Goal: Task Accomplishment & Management: Manage account settings

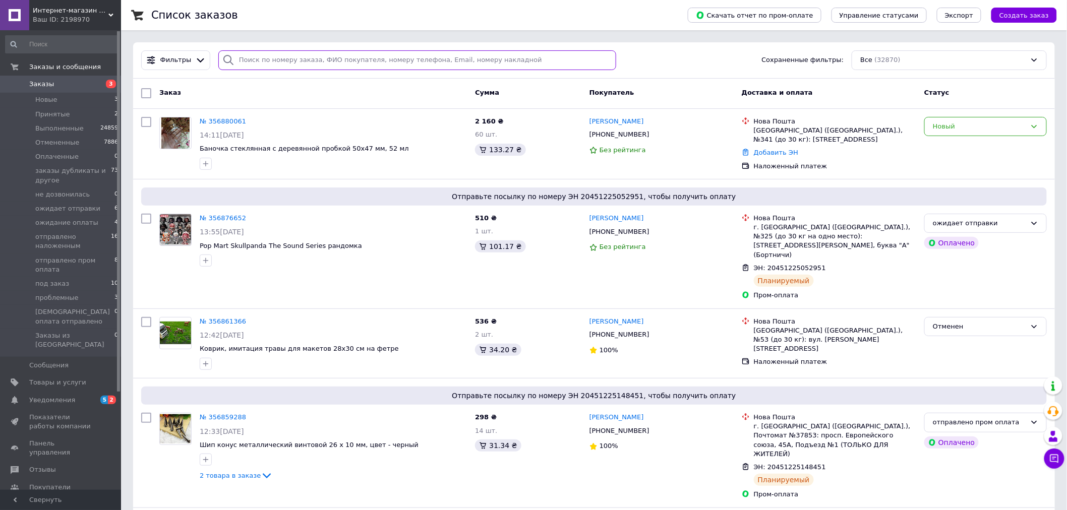
click at [294, 56] on input "search" at bounding box center [417, 60] width 398 height 20
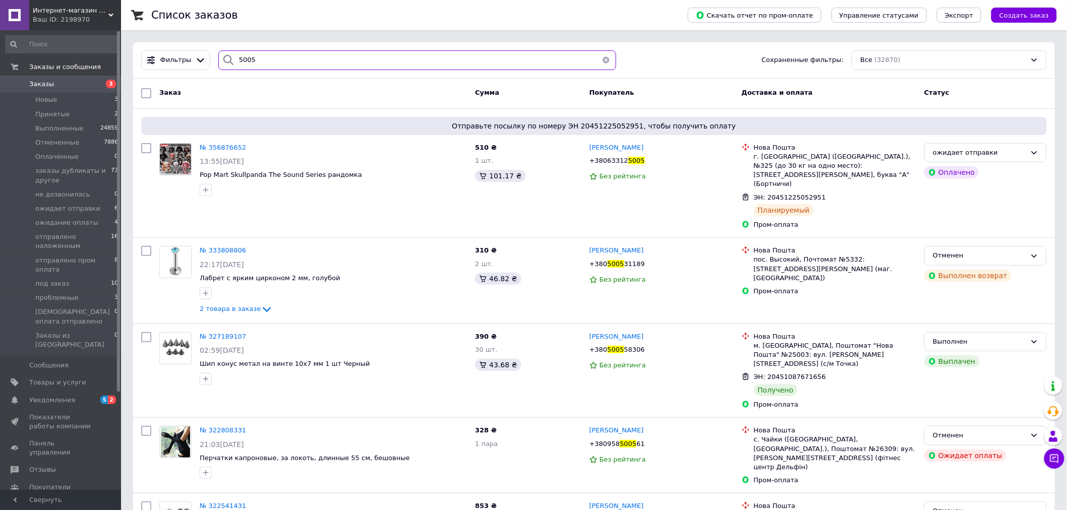
click at [400, 61] on input "5005" at bounding box center [417, 60] width 398 height 20
drag, startPoint x: 293, startPoint y: 65, endPoint x: 234, endPoint y: 72, distance: 59.0
click at [234, 72] on div "Фильтры 5005 Сохраненные фильтры: Все (32870)" at bounding box center [593, 60] width 921 height 36
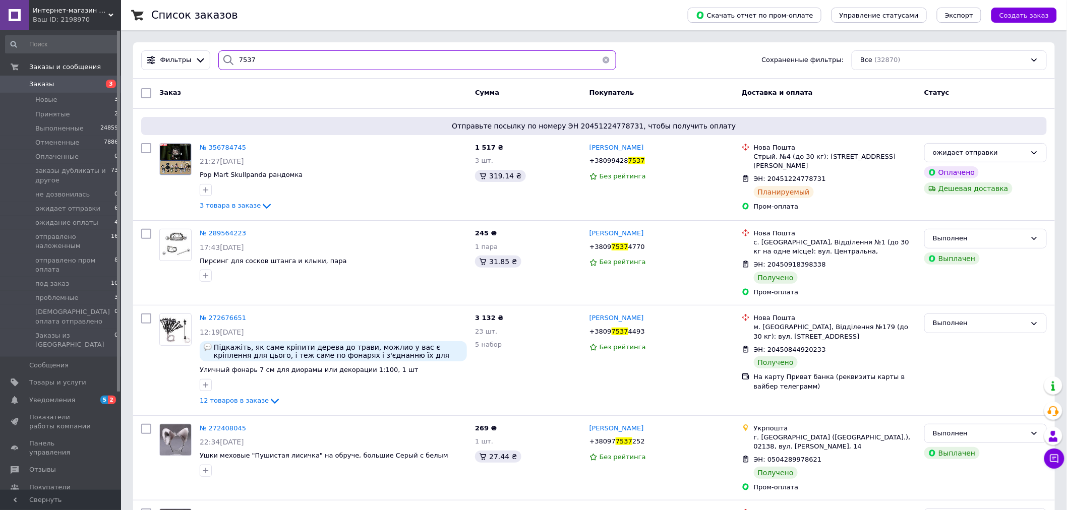
drag, startPoint x: 286, startPoint y: 53, endPoint x: 230, endPoint y: 66, distance: 57.4
click at [230, 66] on div "7537" at bounding box center [417, 60] width 398 height 20
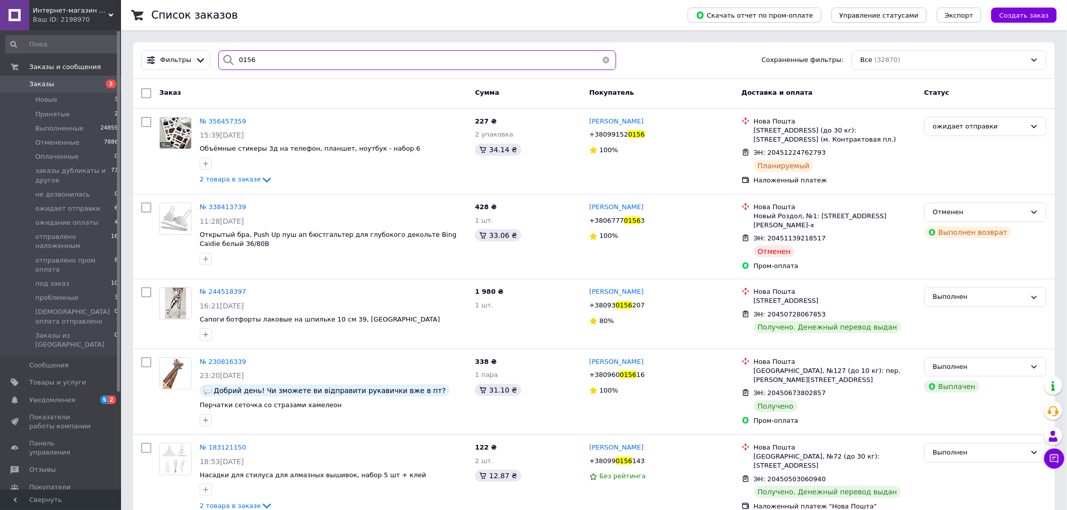
drag, startPoint x: 258, startPoint y: 58, endPoint x: 231, endPoint y: 63, distance: 27.6
click at [231, 63] on div "0156" at bounding box center [417, 60] width 398 height 20
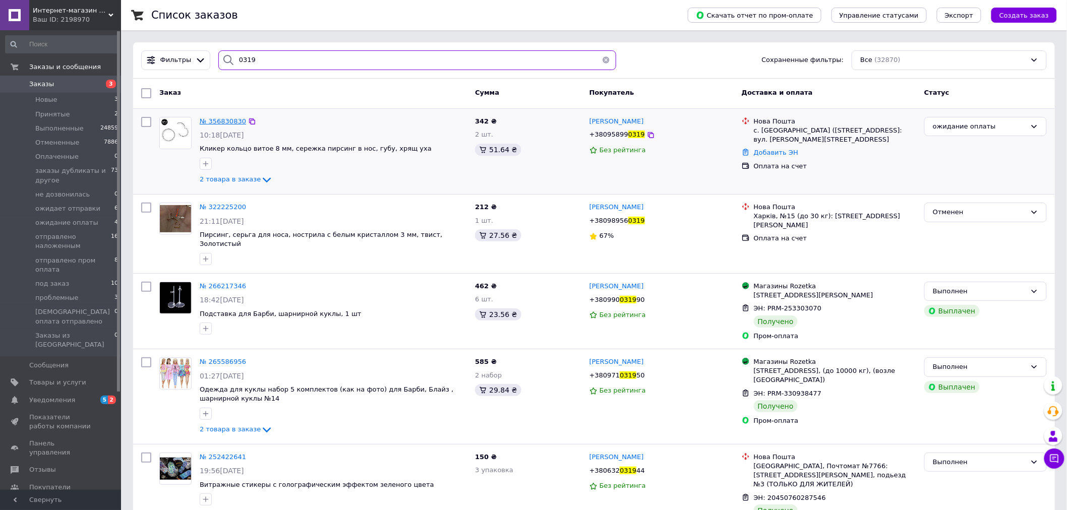
type input "0319"
click at [234, 119] on span "№ 356830830" at bounding box center [223, 121] width 46 height 8
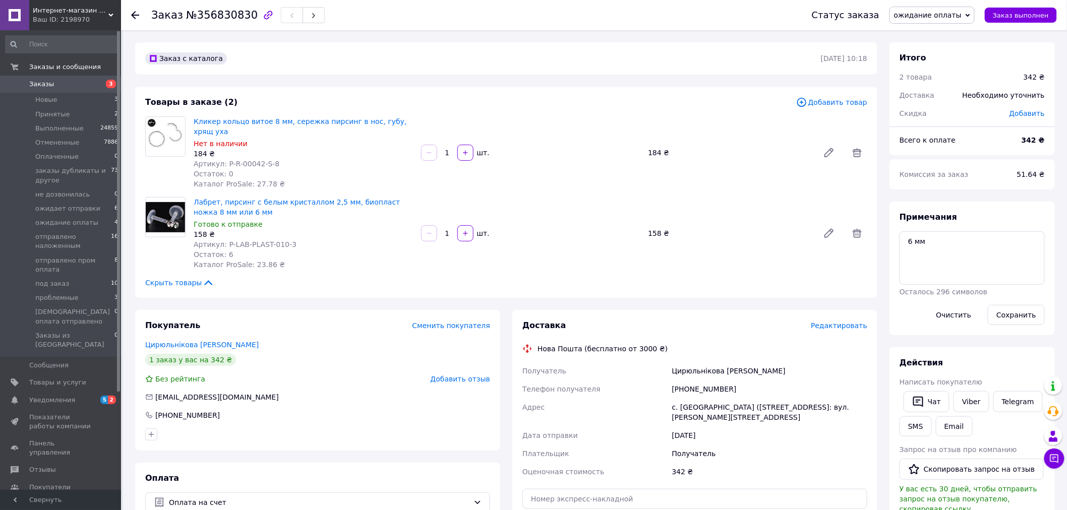
click at [961, 12] on span "ожидание оплаты" at bounding box center [928, 15] width 68 height 8
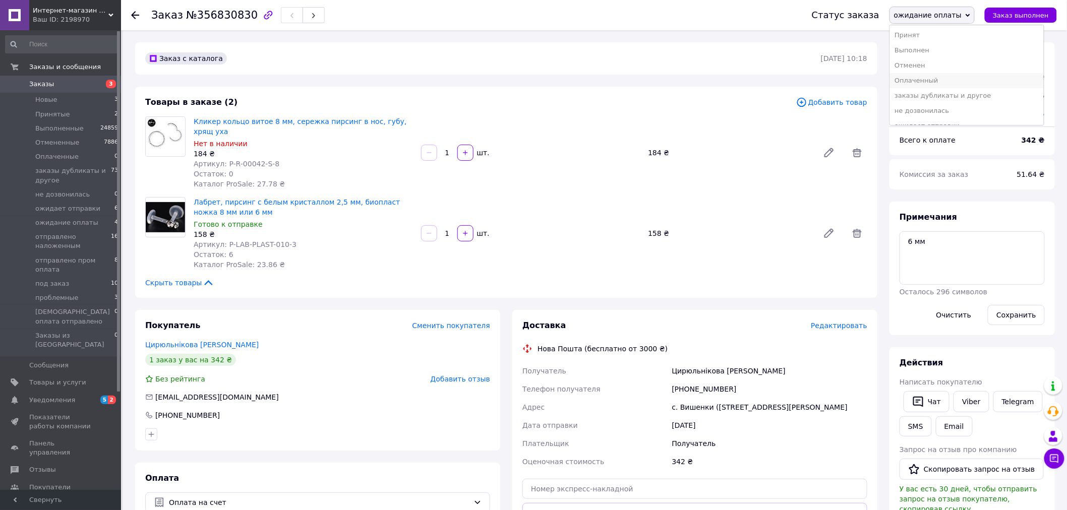
click at [950, 81] on li "Оплаченный" at bounding box center [967, 80] width 154 height 15
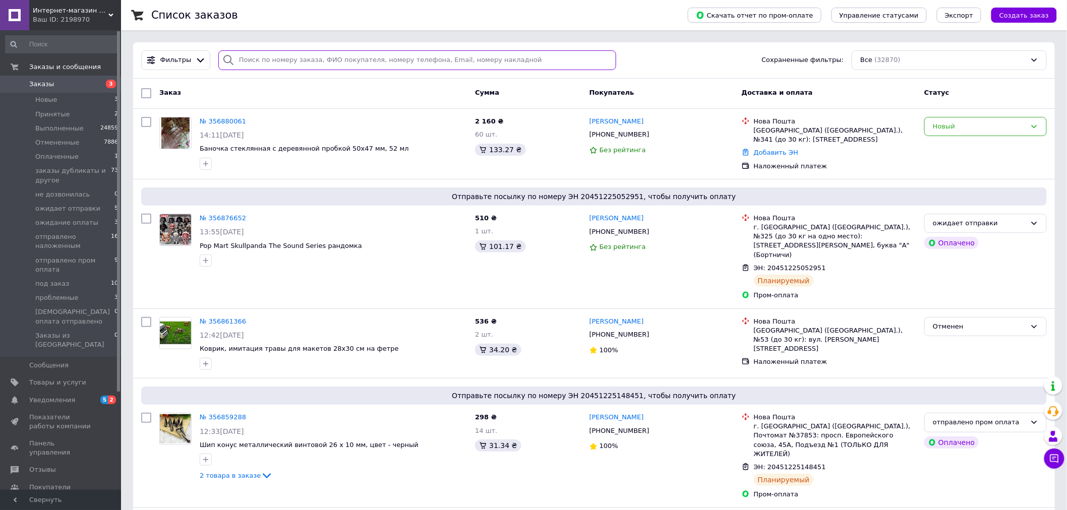
click at [346, 60] on input "search" at bounding box center [417, 60] width 398 height 20
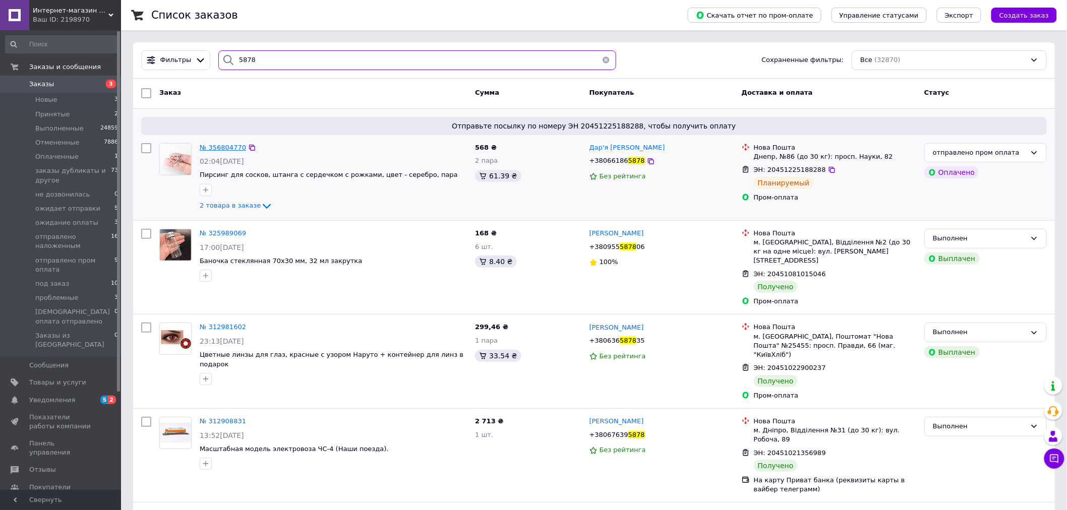
type input "5878"
click at [227, 144] on span "№ 356804770" at bounding box center [223, 148] width 46 height 8
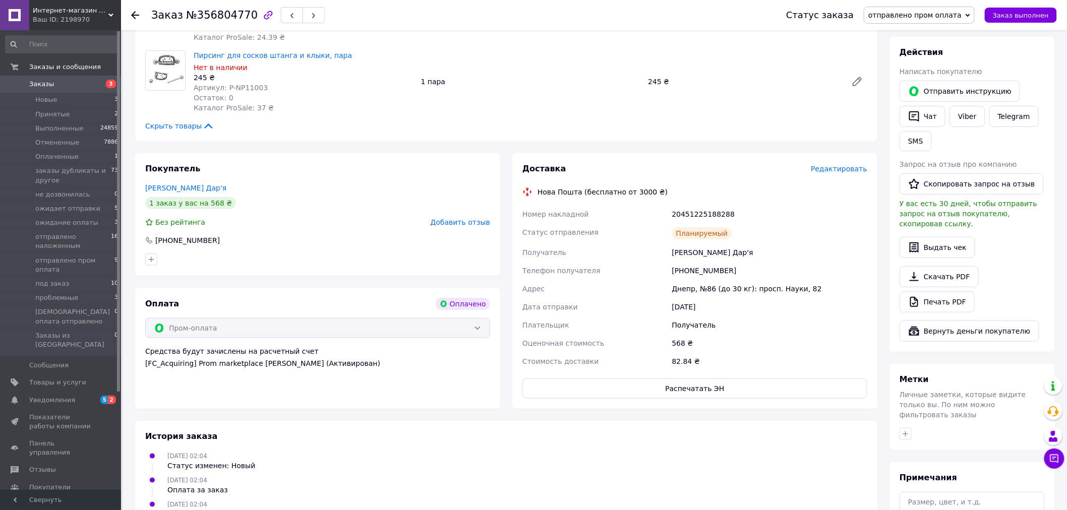
scroll to position [184, 0]
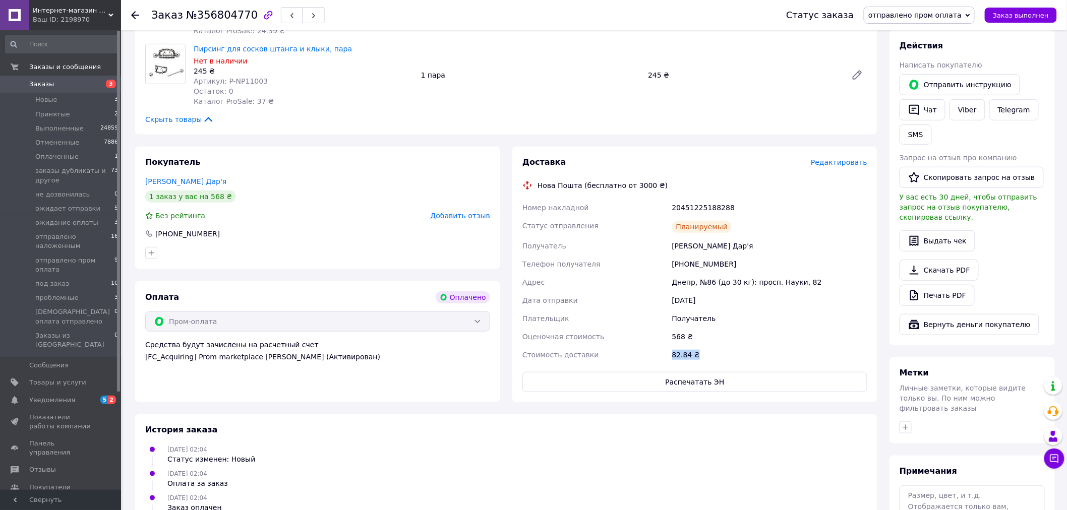
drag, startPoint x: 671, startPoint y: 355, endPoint x: 696, endPoint y: 355, distance: 25.2
click at [696, 355] on div "82.84 ₴" at bounding box center [769, 355] width 199 height 18
copy div "82.84 ₴"
click at [145, 390] on div "Оплата Оплачено Пром-оплата Средства будут зачислены на расчетный счет [FC_Acqu…" at bounding box center [317, 341] width 365 height 121
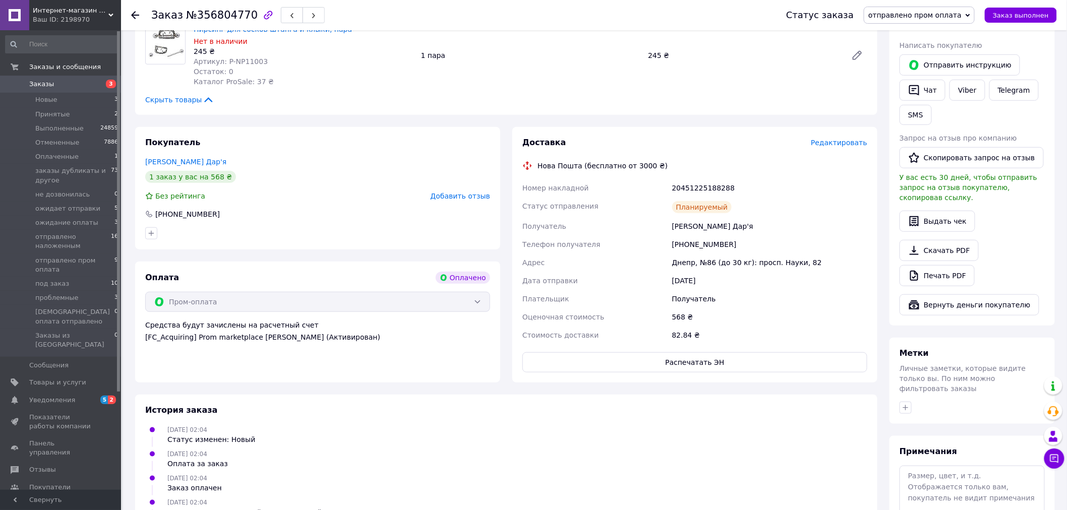
scroll to position [224, 0]
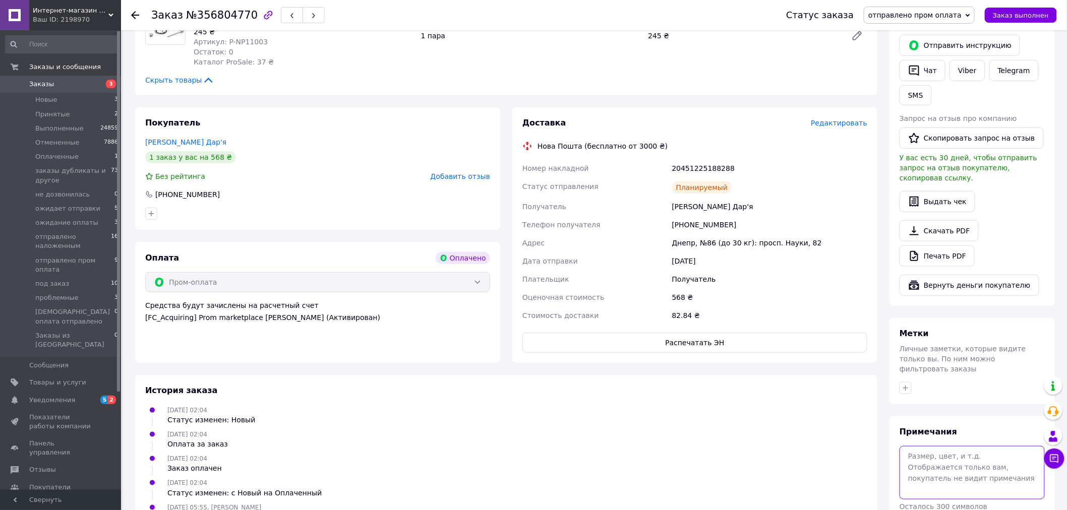
click at [933, 457] on textarea at bounding box center [971, 472] width 145 height 53
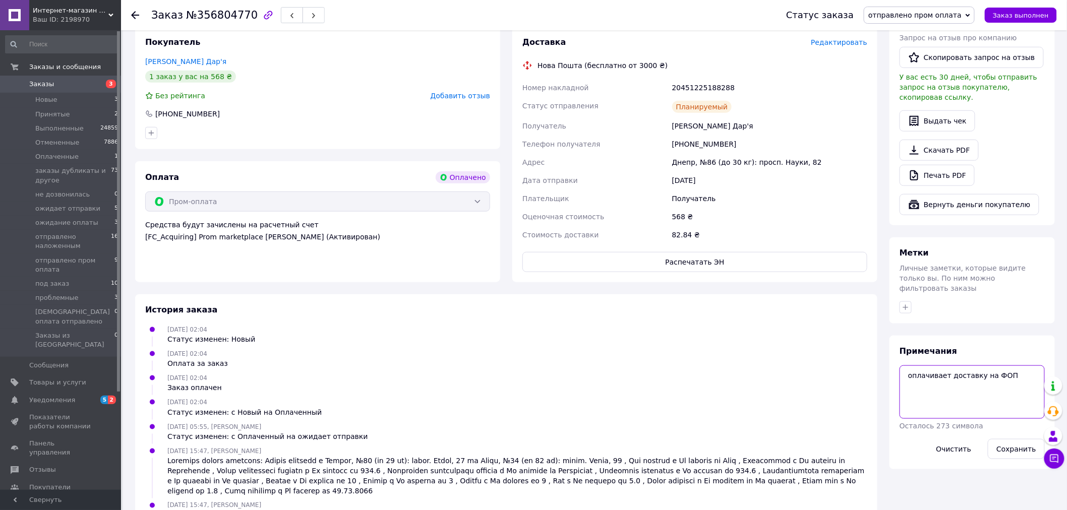
scroll to position [336, 0]
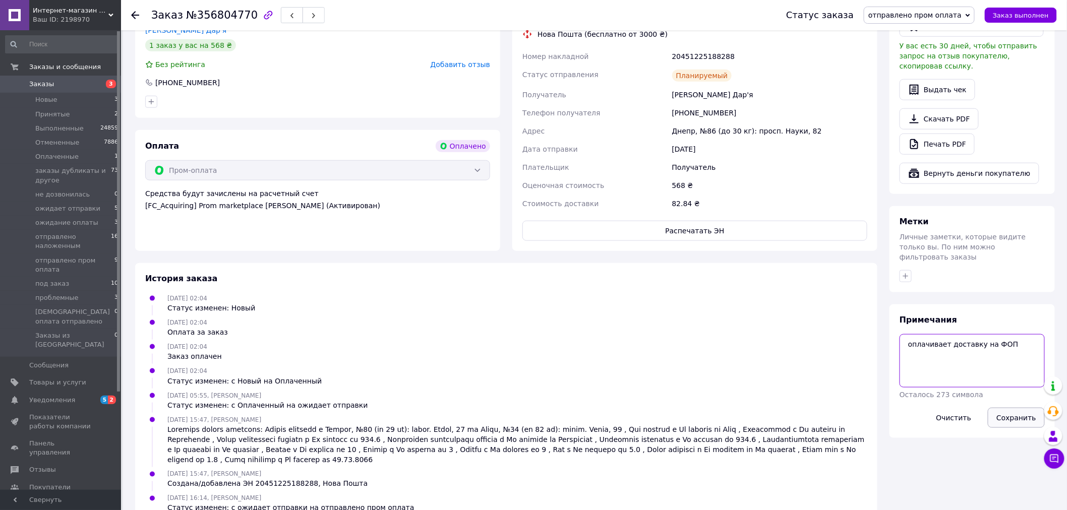
type textarea "оплачивает доставку на ФОП"
drag, startPoint x: 1017, startPoint y: 402, endPoint x: 842, endPoint y: 377, distance: 176.2
click at [1016, 408] on button "Сохранить" at bounding box center [1015, 418] width 57 height 20
